Goal: Task Accomplishment & Management: Manage account settings

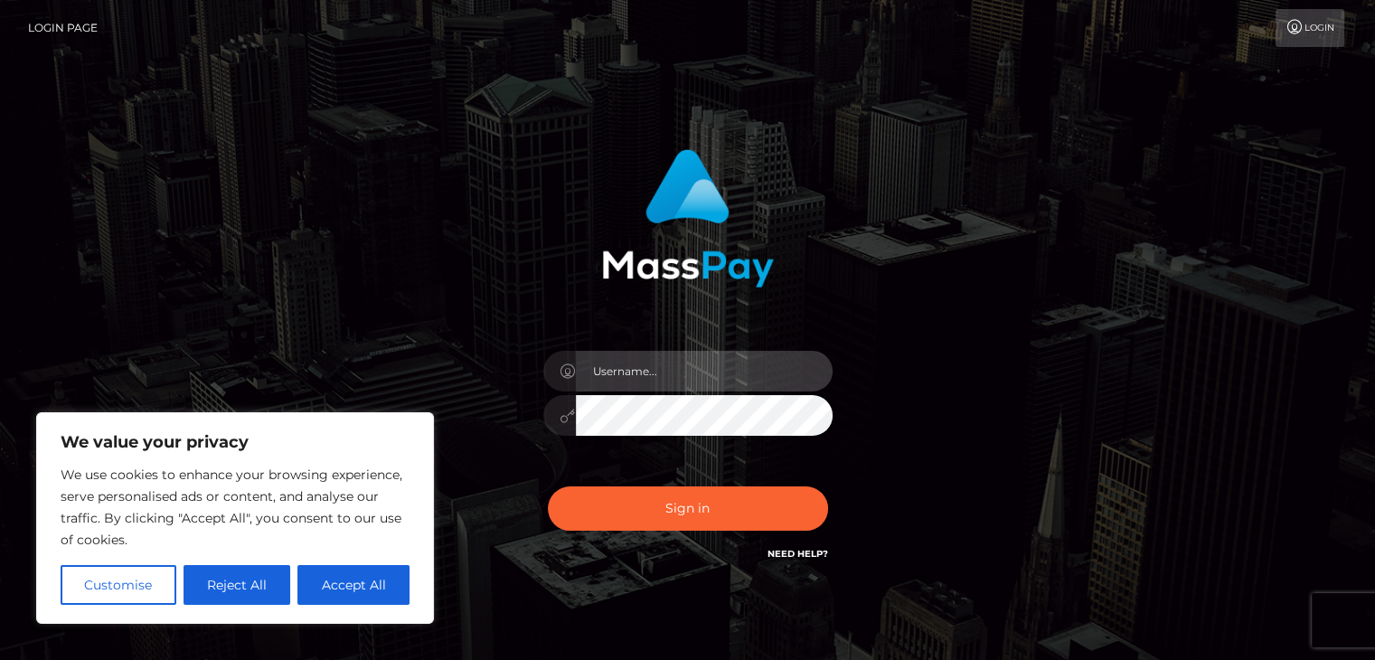
click at [627, 371] on input "text" at bounding box center [704, 371] width 257 height 41
type input "[EMAIL_ADDRESS][DOMAIN_NAME]"
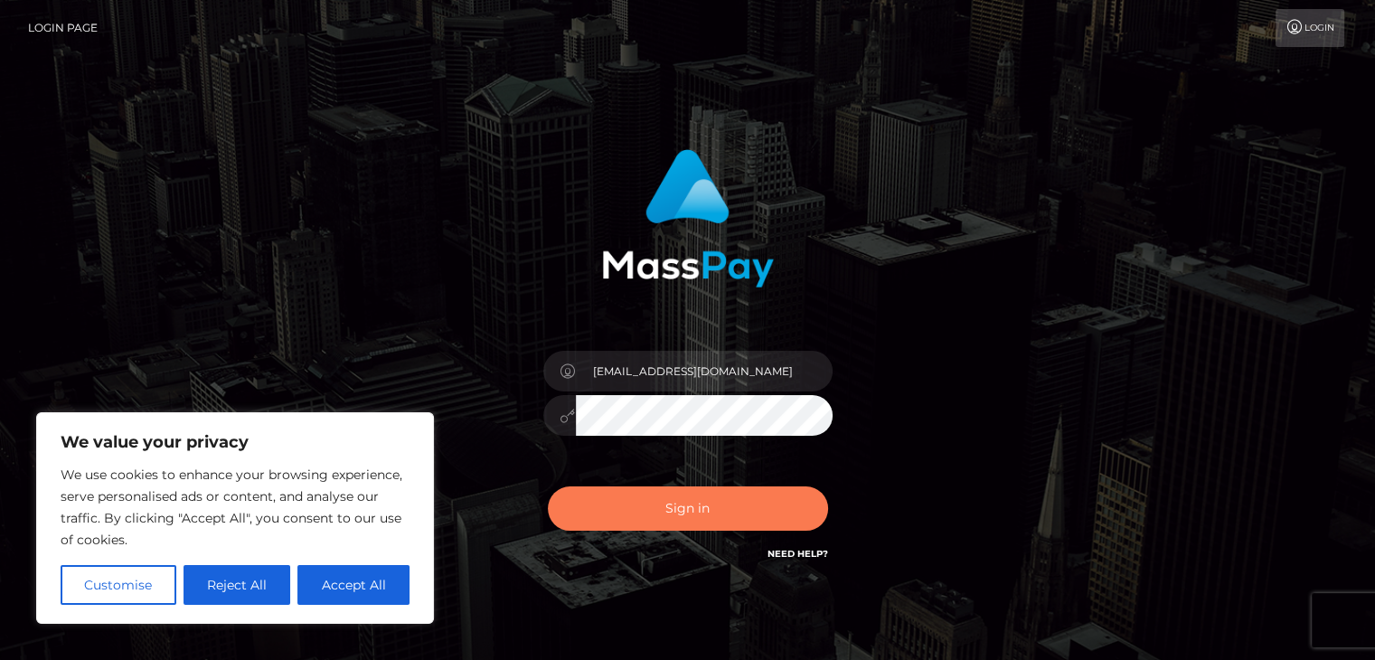
click at [718, 518] on button "Sign in" at bounding box center [688, 509] width 280 height 44
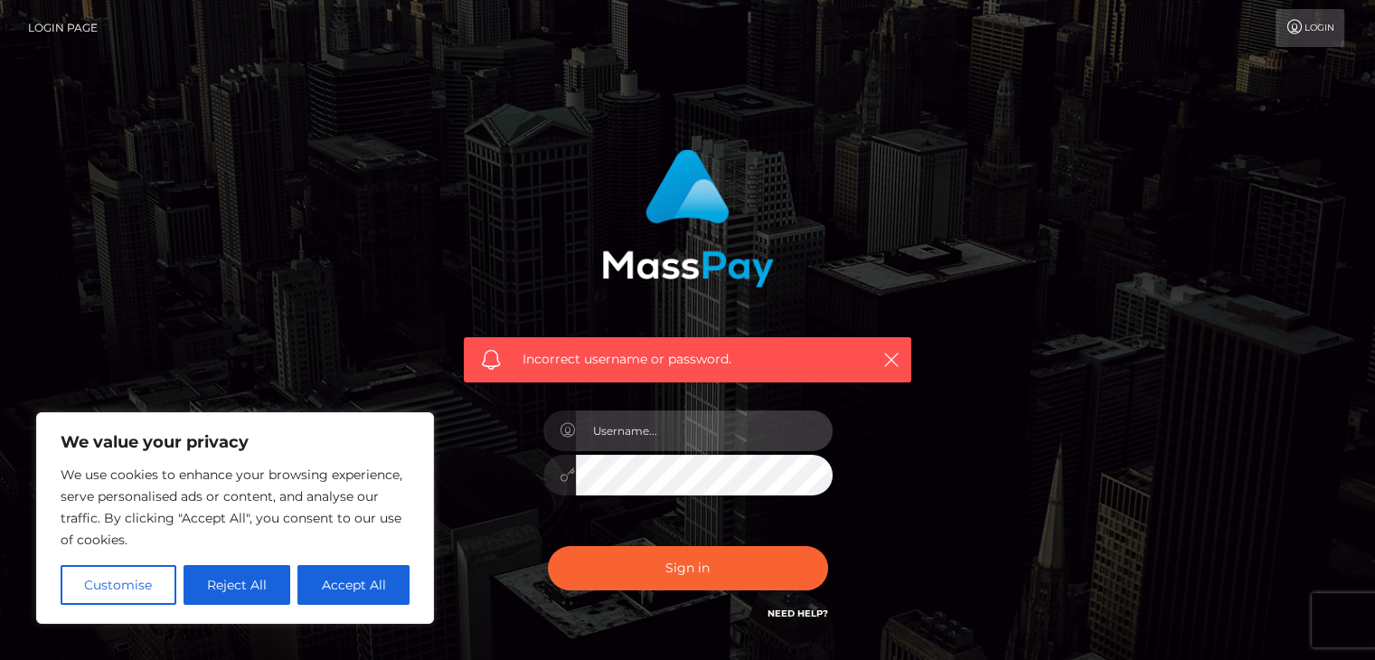
click at [662, 417] on input "text" at bounding box center [704, 431] width 257 height 41
type input "katyfuorte1@gmail.com"
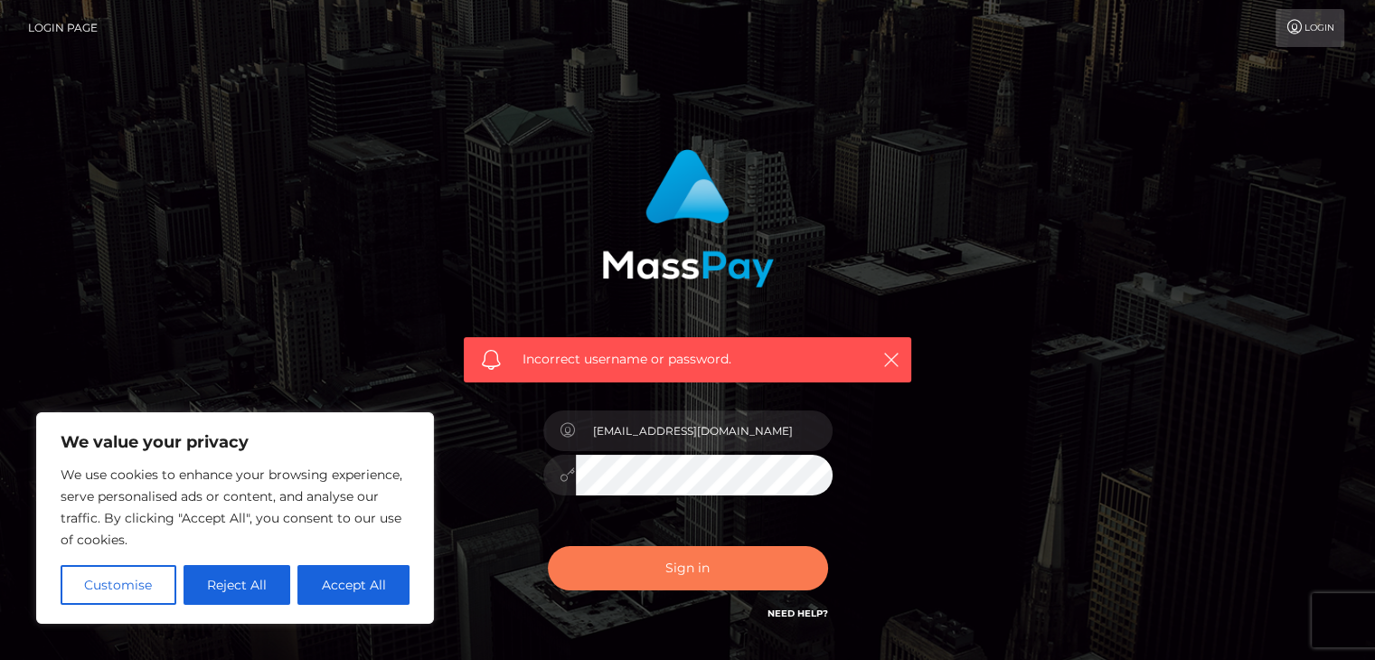
click at [707, 569] on button "Sign in" at bounding box center [688, 568] width 280 height 44
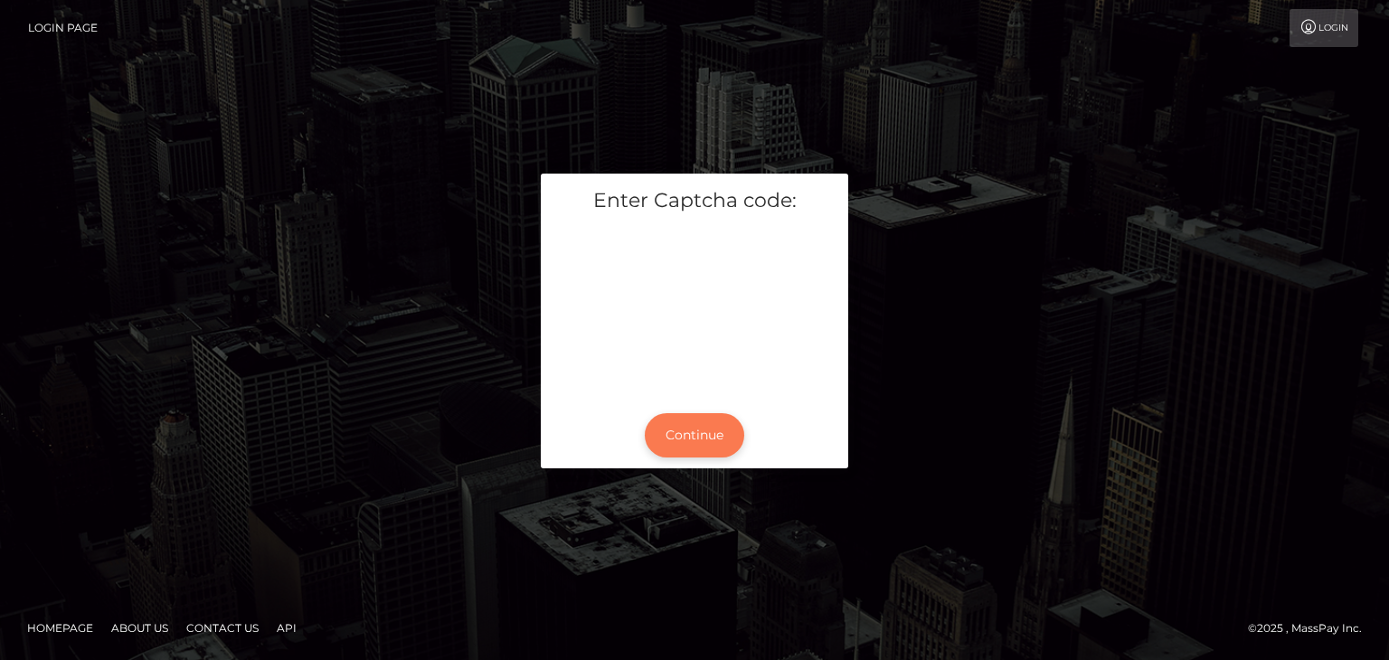
click at [704, 429] on button "Continue" at bounding box center [694, 435] width 99 height 44
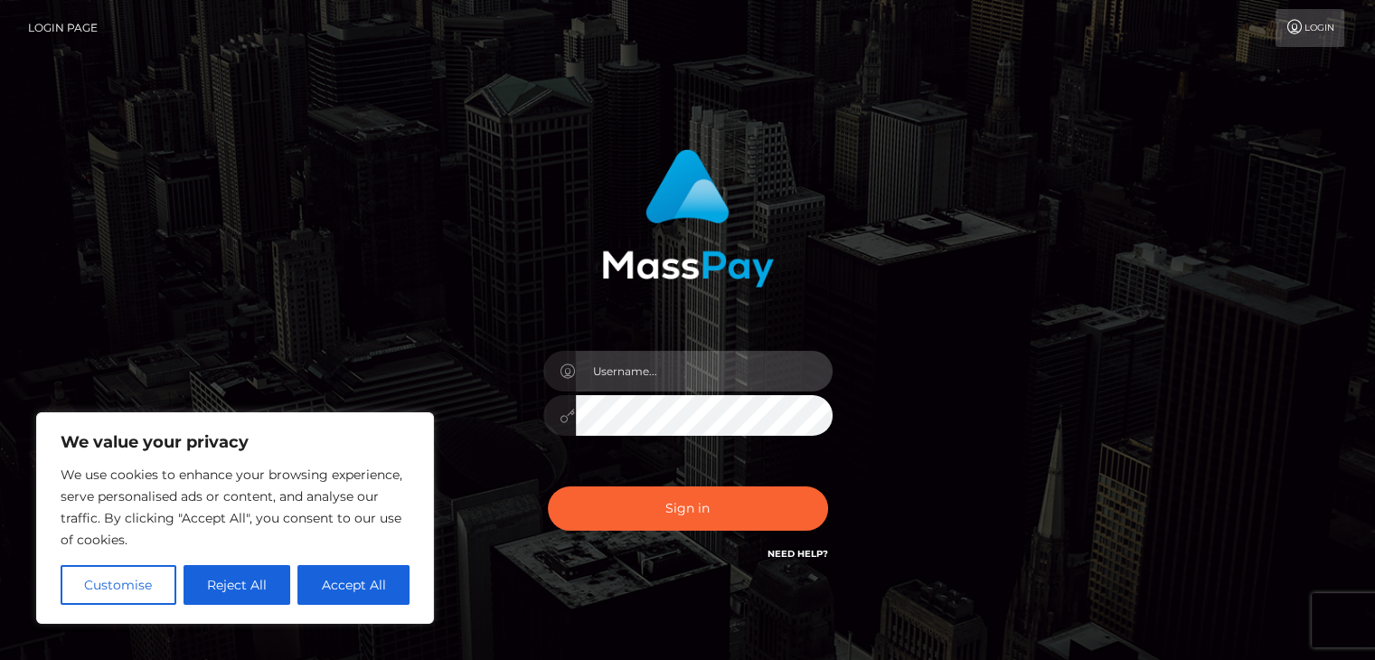
click at [666, 381] on input "text" at bounding box center [704, 371] width 257 height 41
type input "katyfuorte1@gmail.com"
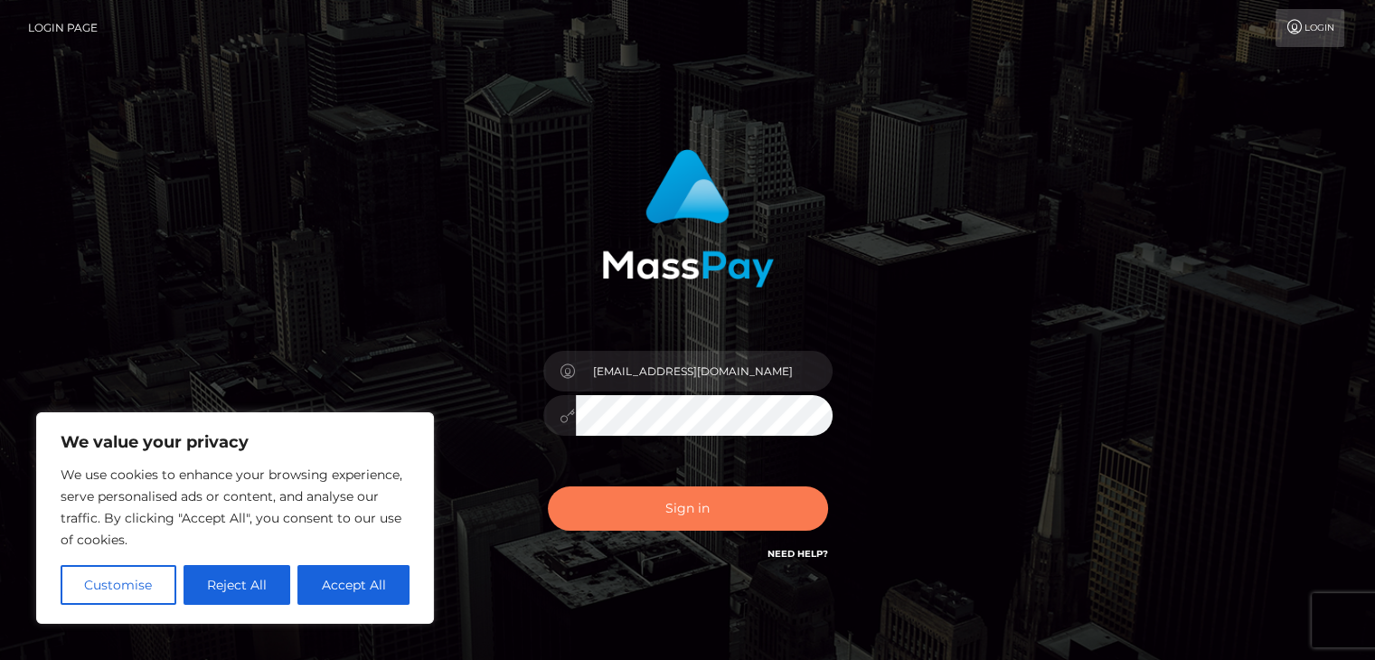
click at [680, 515] on button "Sign in" at bounding box center [688, 509] width 280 height 44
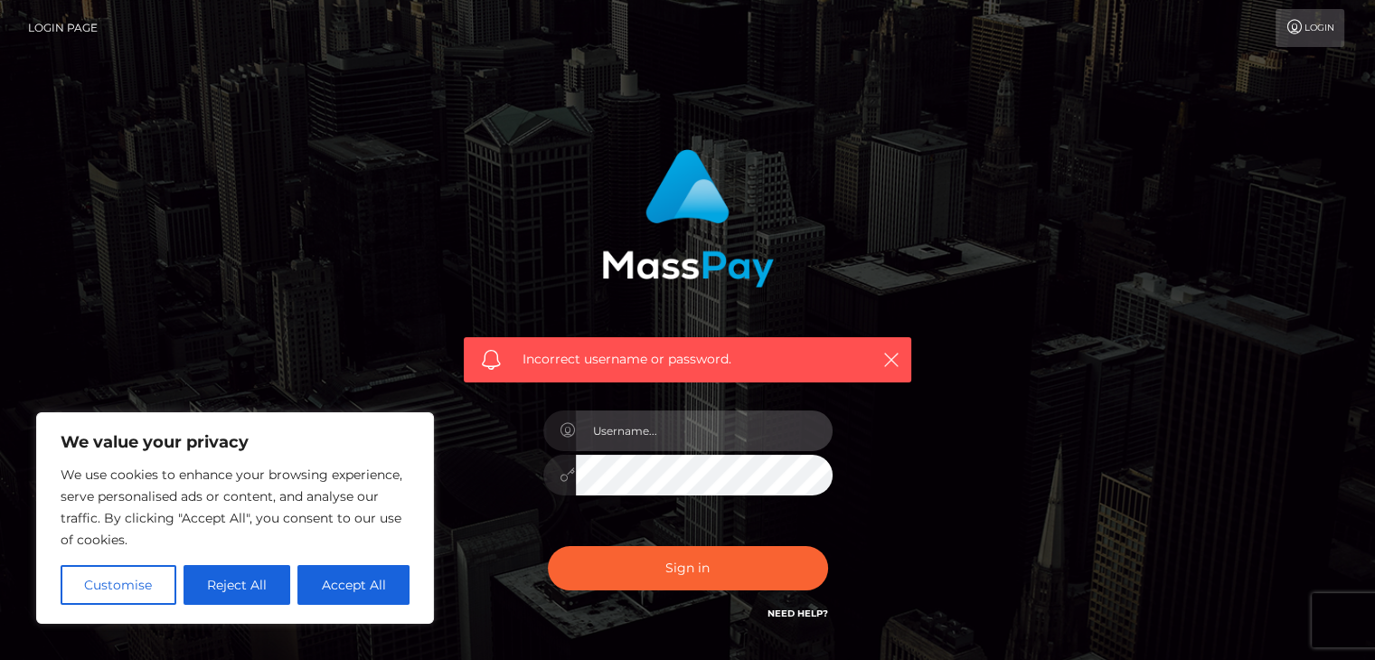
click at [632, 417] on input "text" at bounding box center [704, 431] width 257 height 41
type input "[EMAIL_ADDRESS][DOMAIN_NAME]"
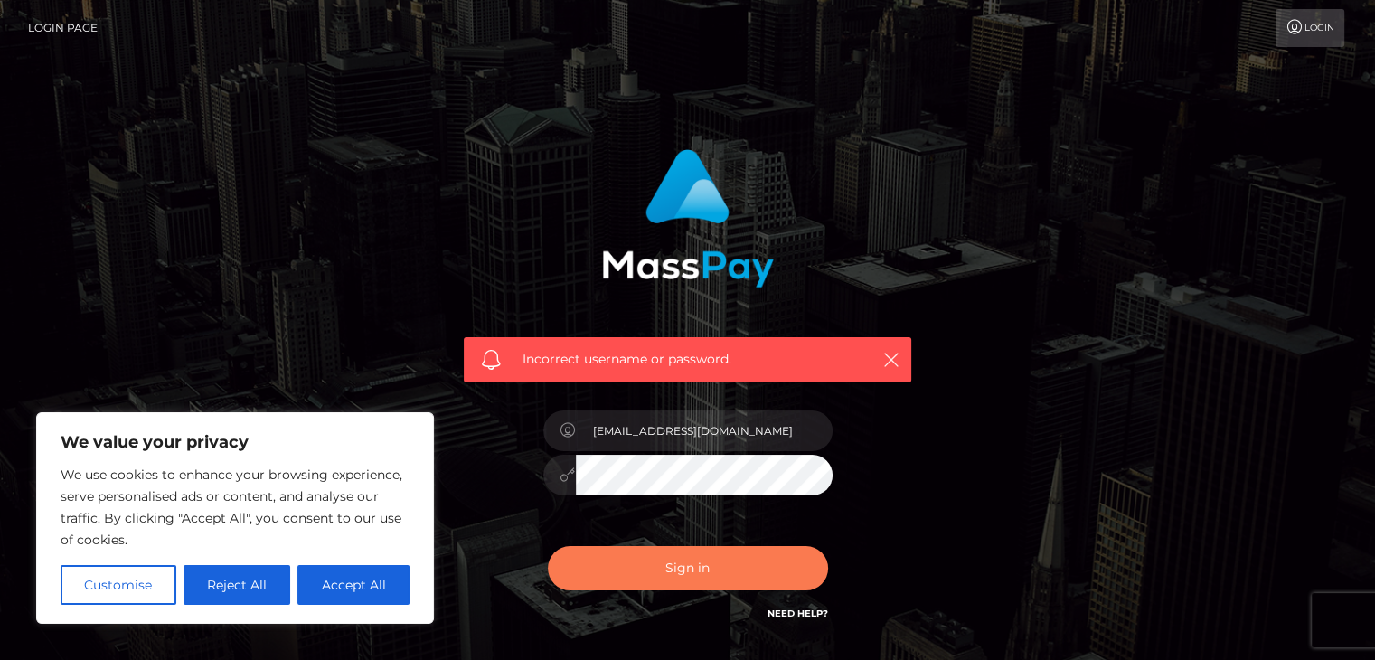
click at [678, 564] on button "Sign in" at bounding box center [688, 568] width 280 height 44
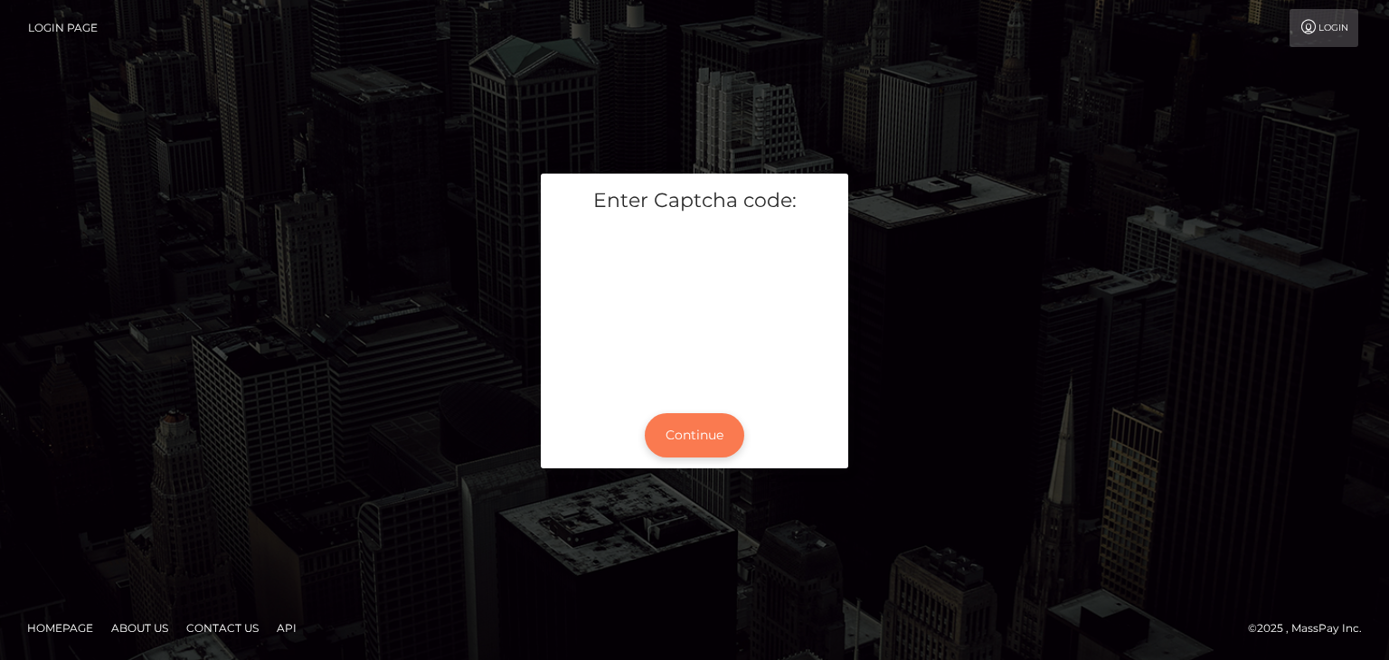
click at [677, 430] on button "Continue" at bounding box center [694, 435] width 99 height 44
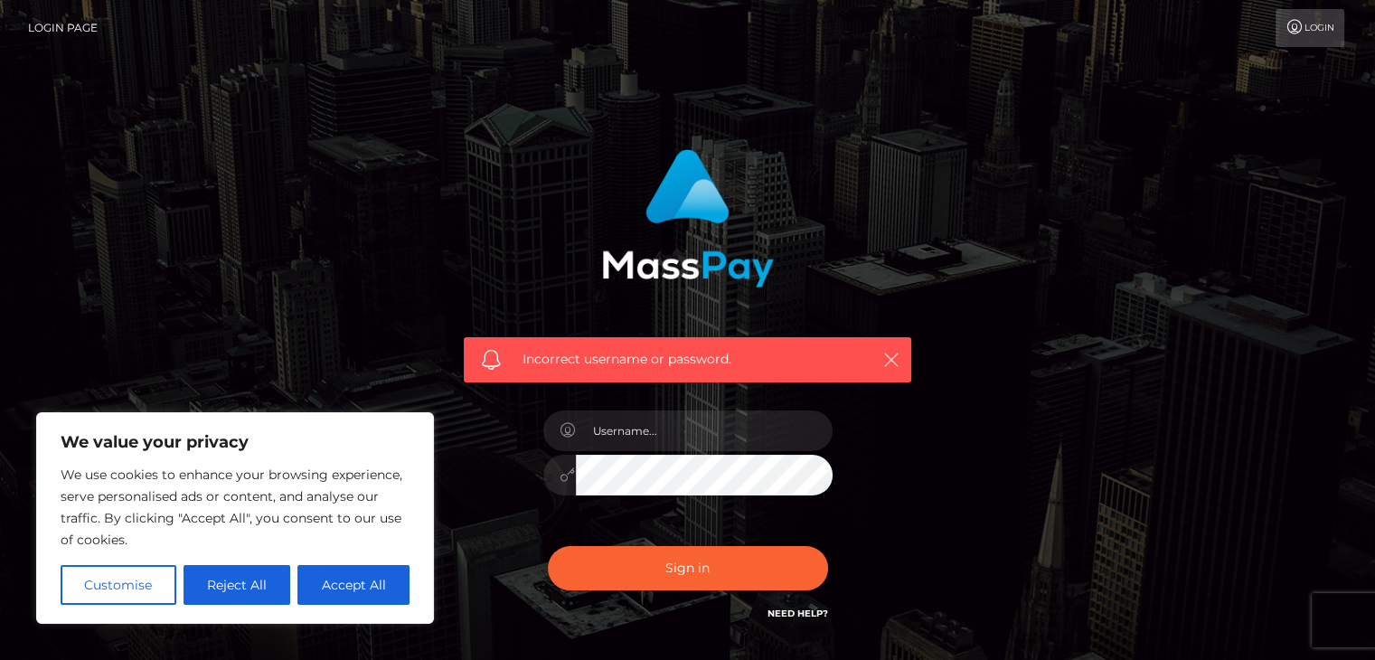
click at [890, 354] on icon "button" at bounding box center [892, 360] width 18 height 18
click at [116, 587] on button "Customise" at bounding box center [119, 585] width 116 height 40
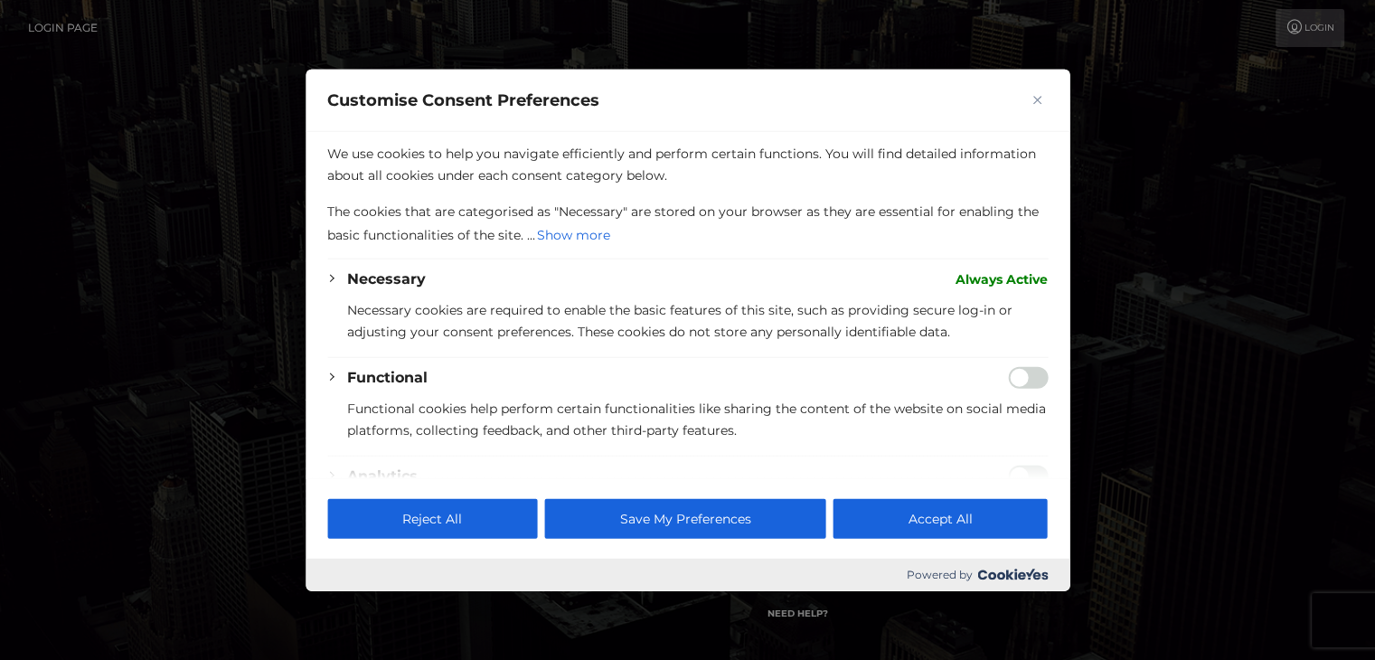
click at [140, 483] on div at bounding box center [687, 330] width 1375 height 660
click at [1034, 106] on button "Close" at bounding box center [1037, 101] width 22 height 22
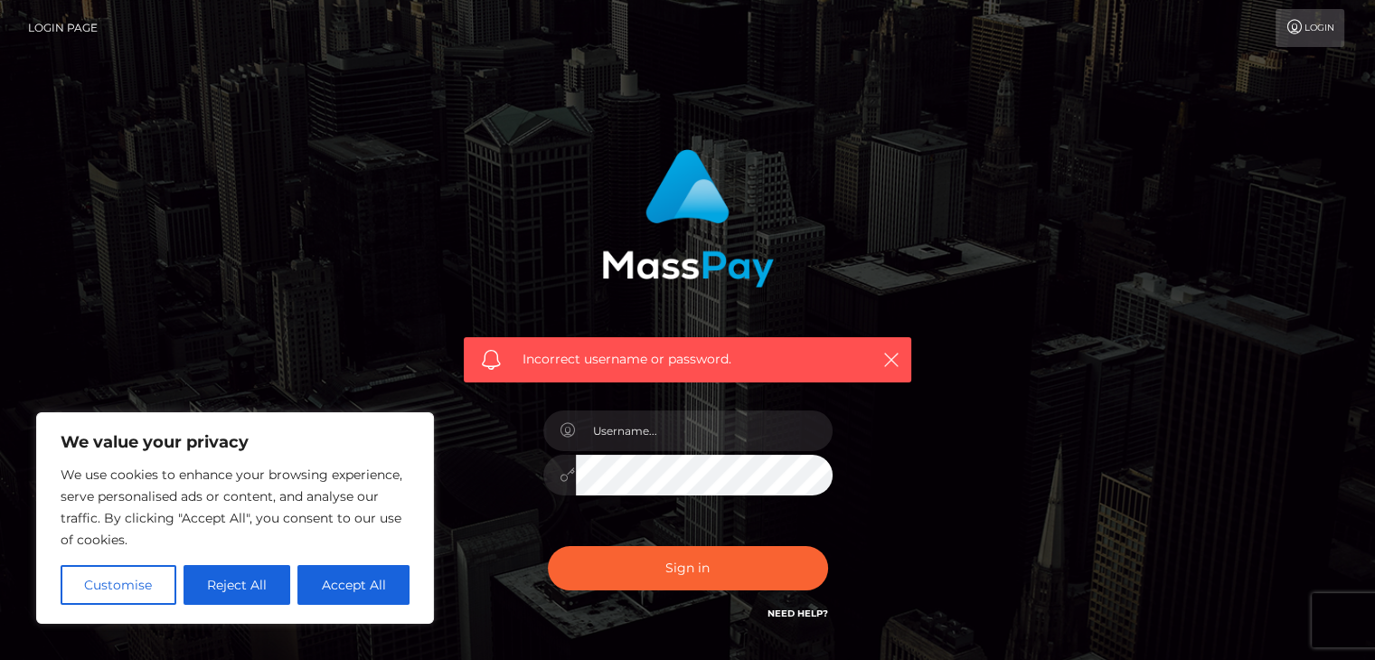
click at [692, 153] on img at bounding box center [688, 218] width 172 height 138
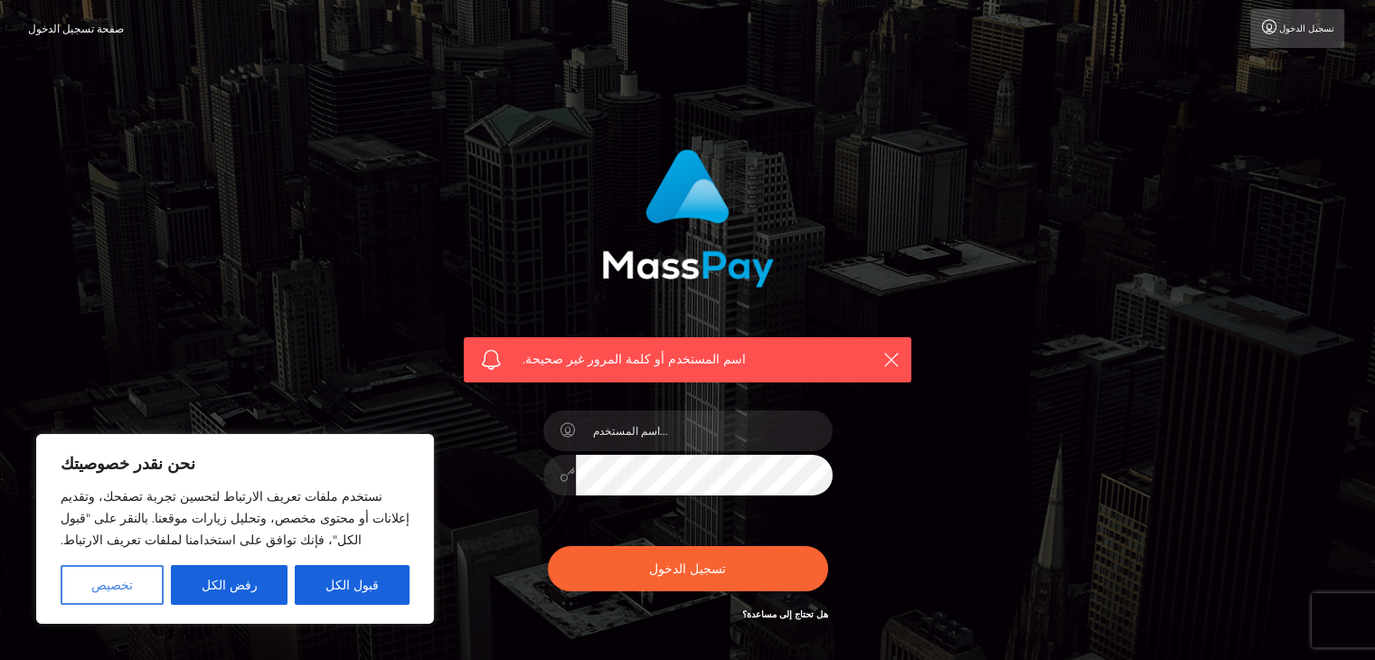
click at [105, 585] on font "تخصيص" at bounding box center [112, 585] width 42 height 16
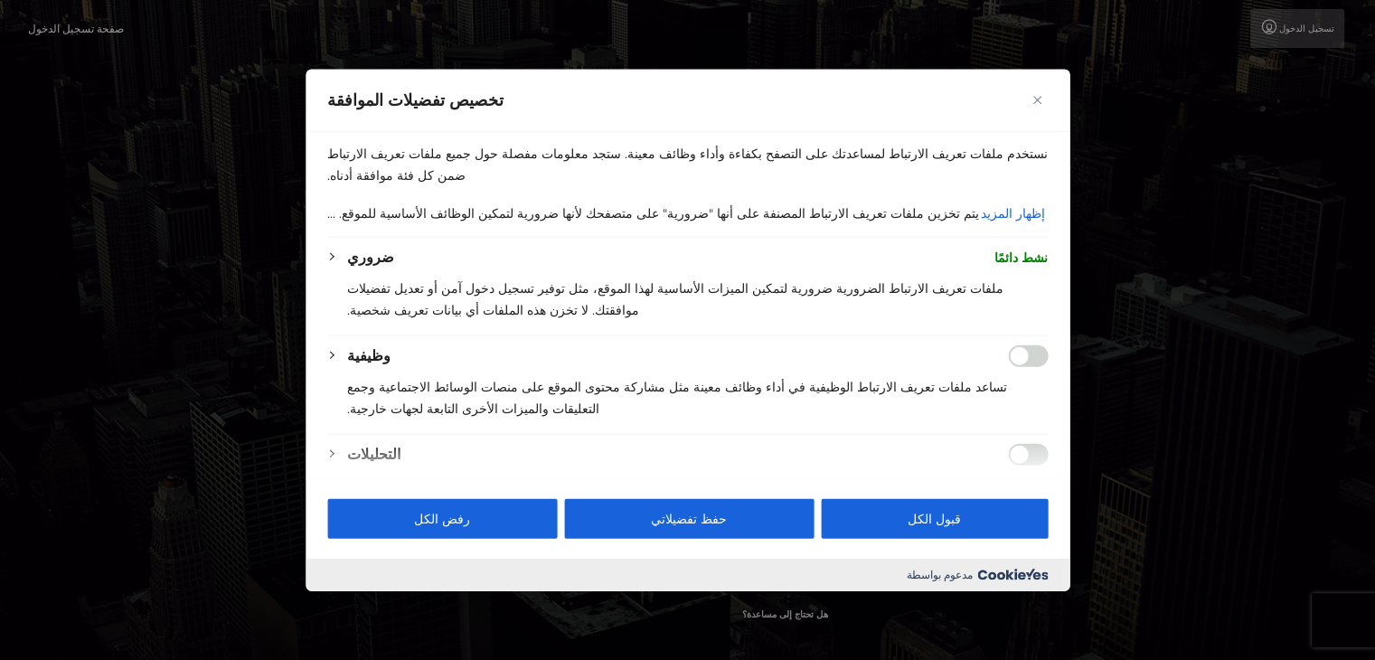
click at [1123, 371] on div at bounding box center [687, 330] width 1375 height 660
click at [930, 529] on button "قبول الكل" at bounding box center [934, 518] width 227 height 40
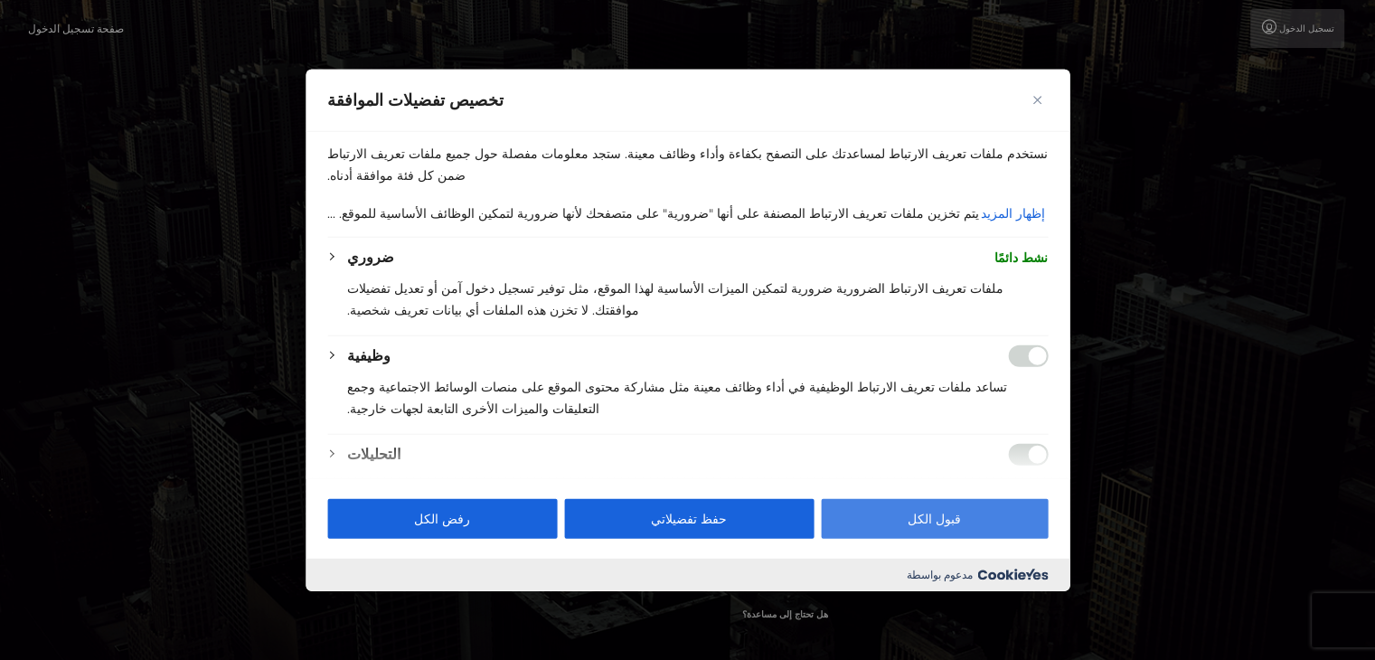
checkbox input "true"
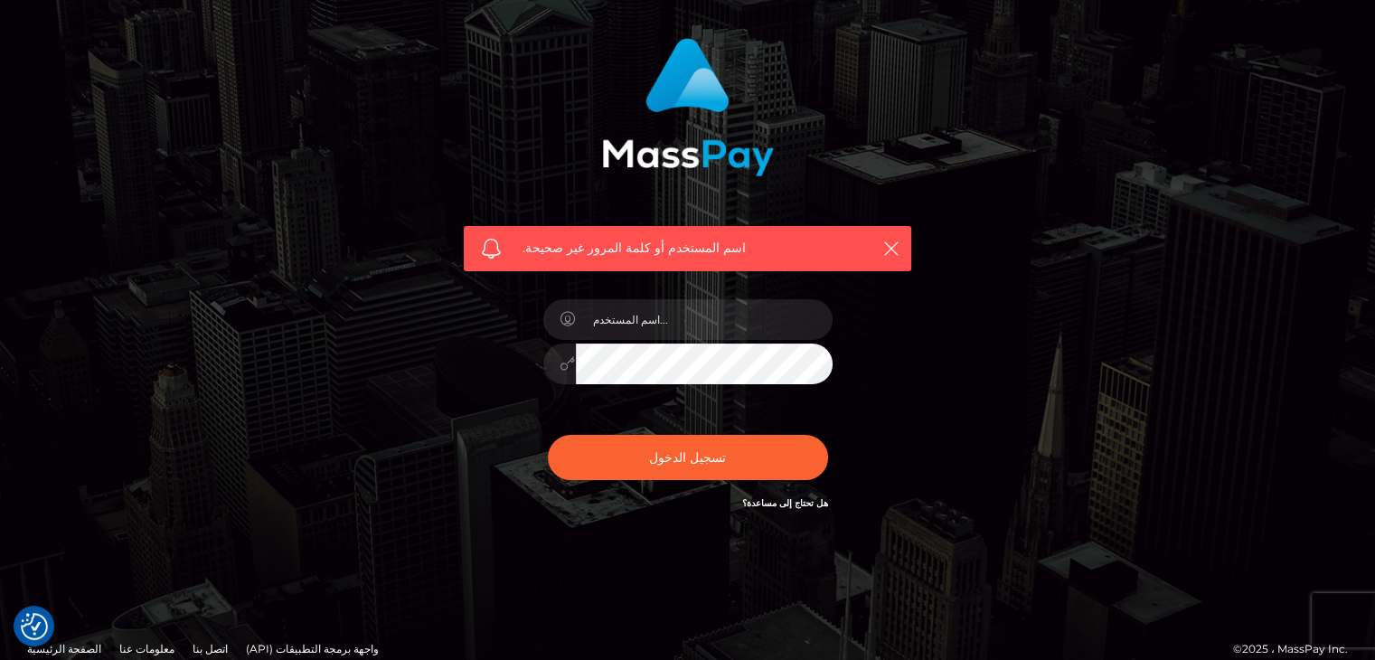
scroll to position [133, 0]
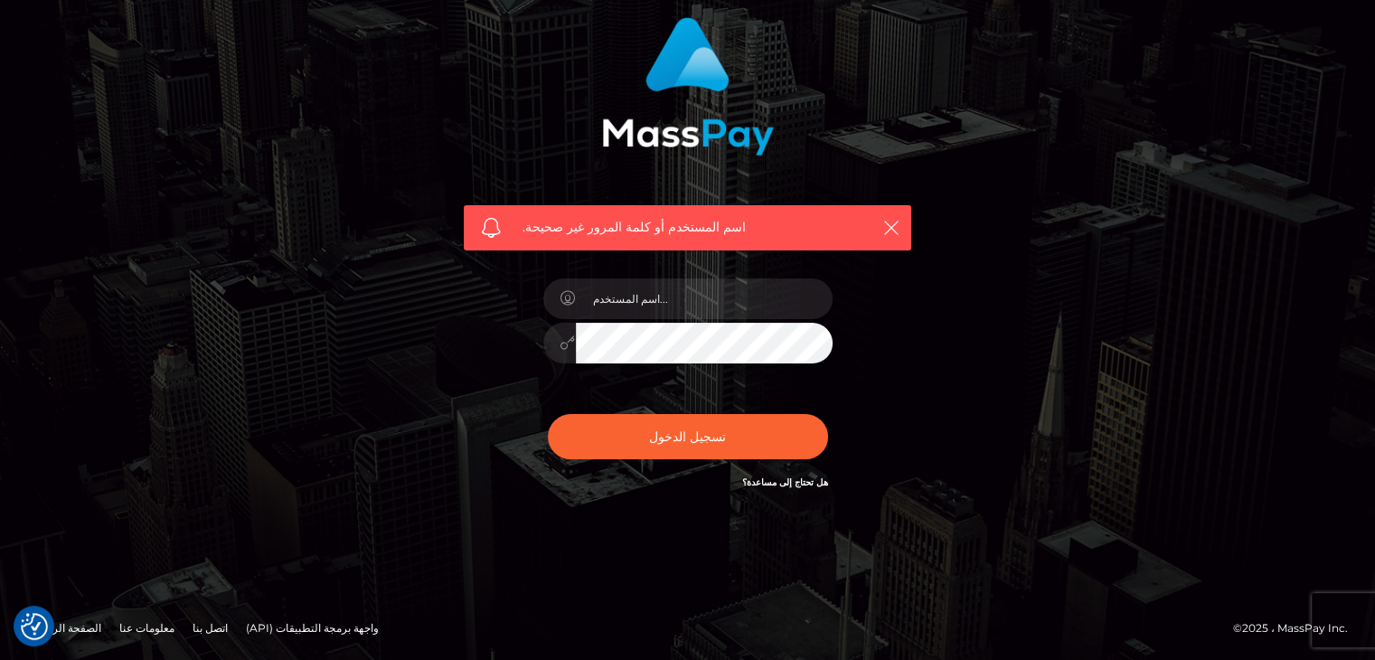
click at [804, 482] on font "هل تحتاج إلى مساعدة؟" at bounding box center [785, 483] width 86 height 12
click at [645, 288] on input "text" at bounding box center [704, 299] width 257 height 41
click at [897, 225] on icon "button" at bounding box center [892, 228] width 18 height 18
click at [893, 225] on icon "button" at bounding box center [892, 228] width 18 height 18
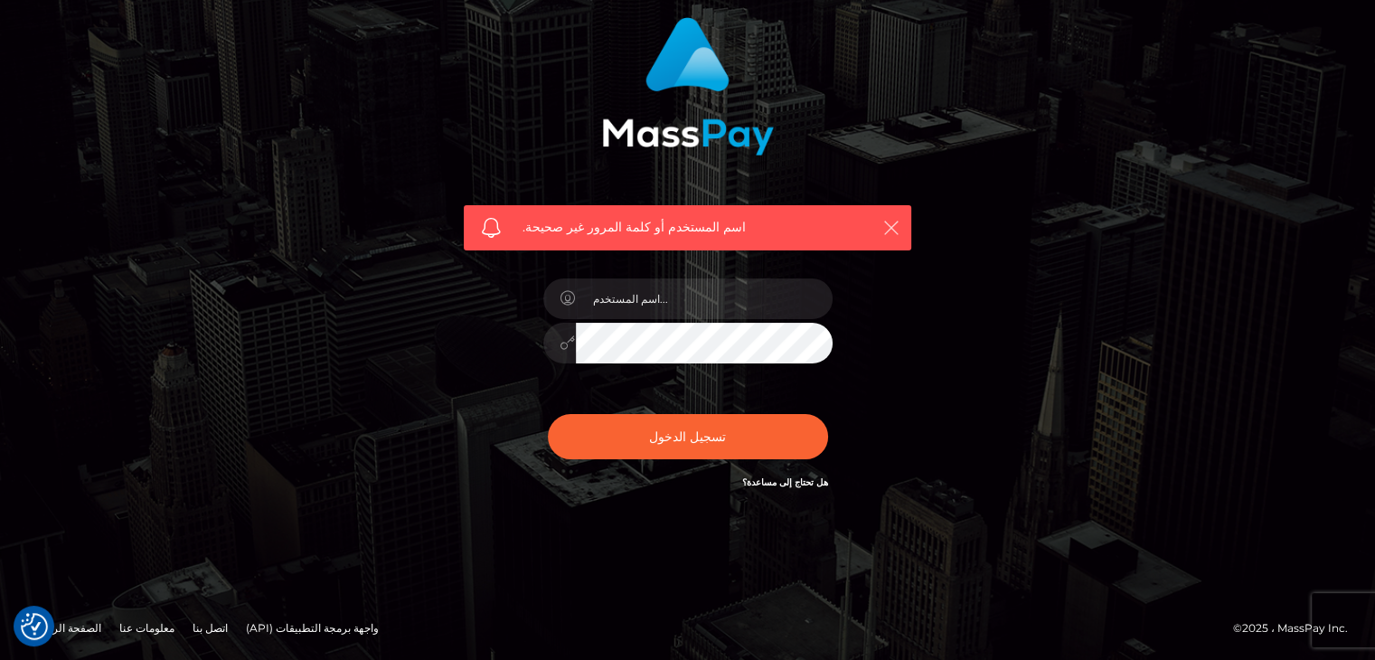
click at [893, 225] on icon "button" at bounding box center [892, 228] width 18 height 18
click at [647, 294] on input "text" at bounding box center [704, 299] width 257 height 41
type input "[EMAIL_ADDRESS][DOMAIN_NAME]"
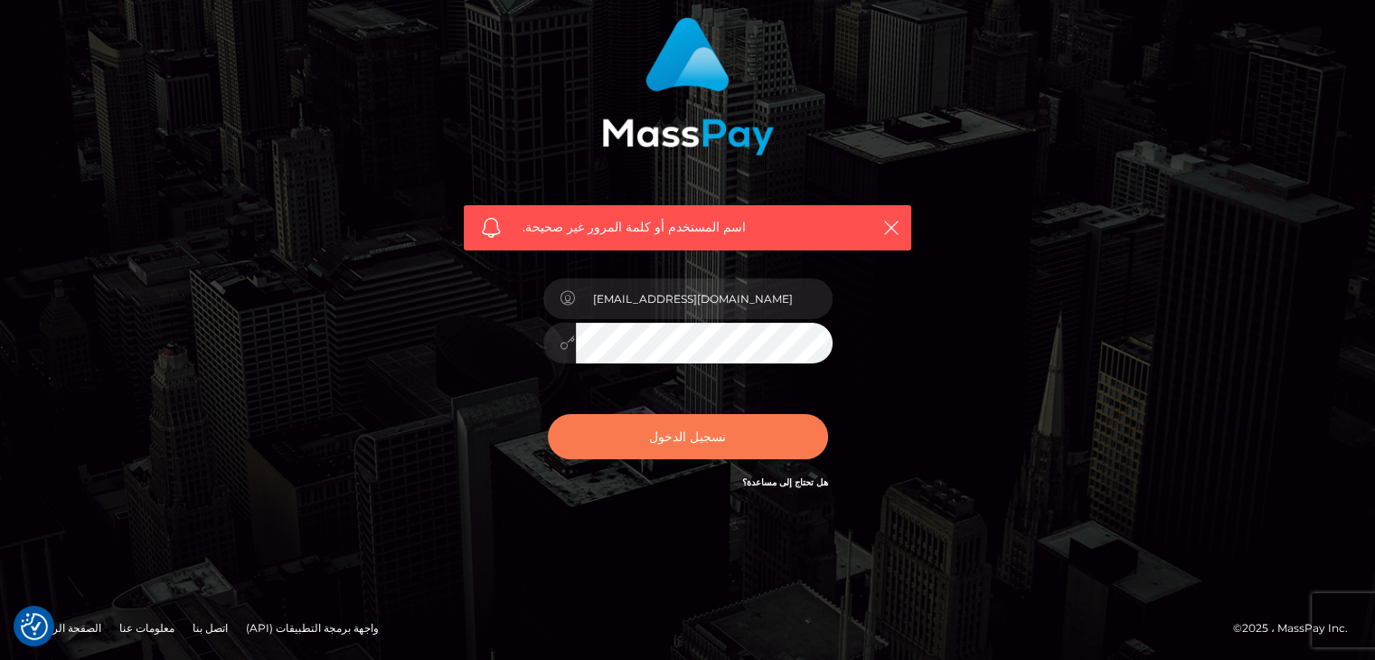
click at [676, 429] on font "تسجيل الدخول" at bounding box center [687, 437] width 77 height 16
